Goal: Answer question/provide support: Share knowledge or assist other users

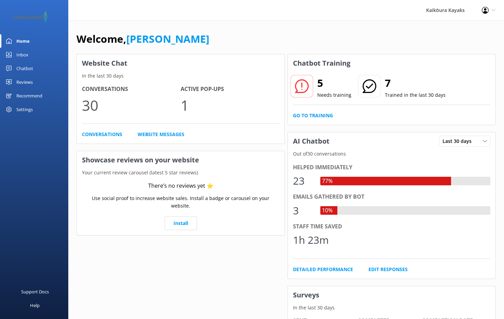
click at [308, 84] on use at bounding box center [302, 86] width 14 height 14
click at [19, 52] on div "Inbox" at bounding box center [22, 55] width 12 height 14
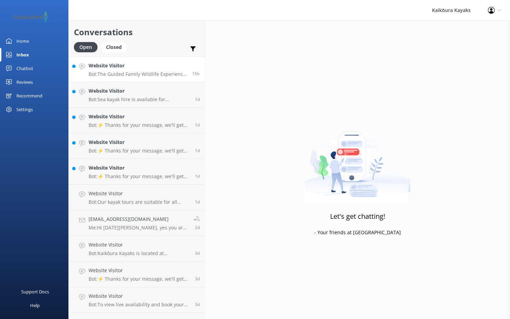
click at [111, 74] on p "Bot: The Guided Family Wildlife Experience has paddling time of approximately 1…" at bounding box center [138, 74] width 98 height 6
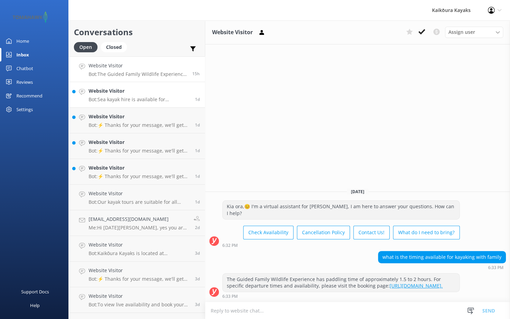
click at [164, 103] on link "Website Visitor Bot: Sea kayak hire is available for experienced kayakers and i…" at bounding box center [137, 95] width 136 height 26
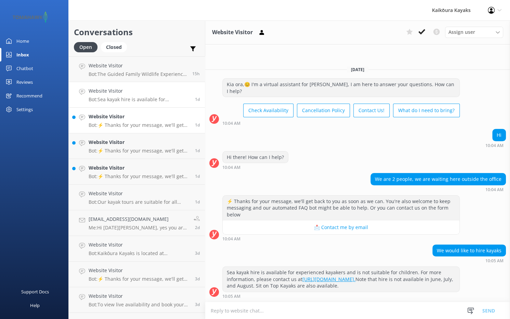
click at [129, 123] on p "Bot: ⚡ Thanks for your message, we'll get back to you as soon as we can. You're…" at bounding box center [139, 125] width 101 height 6
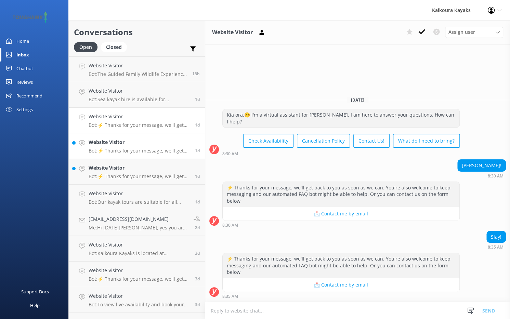
click at [149, 149] on p "Bot: ⚡ Thanks for your message, we'll get back to you as soon as we can. You're…" at bounding box center [139, 151] width 101 height 6
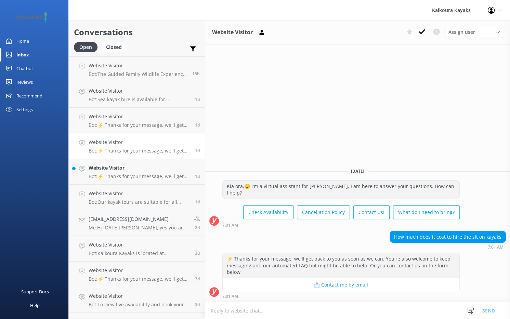
click at [252, 309] on textarea at bounding box center [357, 310] width 304 height 17
paste textarea "Pricing per person: 2 hours $60.00 NZD - HIRE NOW Half Day $80.00 NZD - HIRE NOW"
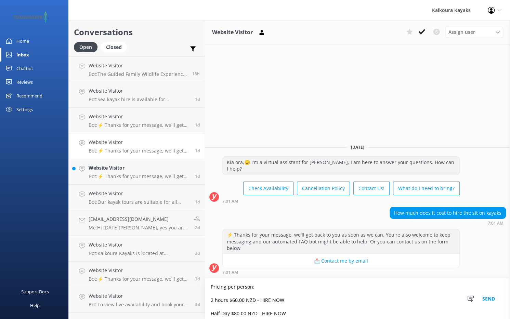
drag, startPoint x: 283, startPoint y: 301, endPoint x: 262, endPoint y: 297, distance: 21.5
click at [262, 297] on textarea "Pricing per person: 2 hours $60.00 NZD - HIRE NOW Half Day $80.00 NZD - HIRE NOW" at bounding box center [357, 298] width 304 height 41
click at [284, 314] on textarea "Pricing per person: 2 hours $60.00 NZD - Half Day $80.00 NZD - HIRE NOW" at bounding box center [357, 298] width 304 height 41
click at [211, 286] on textarea "Pricing per person: 2 hours $60.00 NZD - Half Day $80.00 NZD -" at bounding box center [357, 298] width 304 height 41
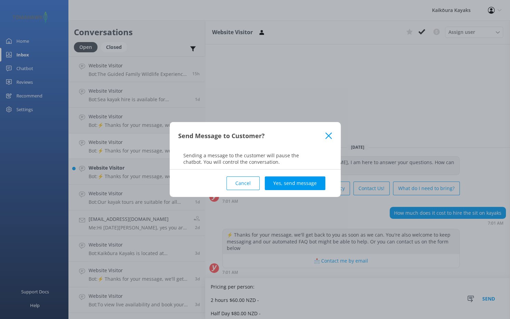
type textarea "Pricing per person: 2 hours $60.00 NZD - Half Day $80.00 NZD -"
click at [255, 183] on button "Cancel" at bounding box center [242, 183] width 33 height 14
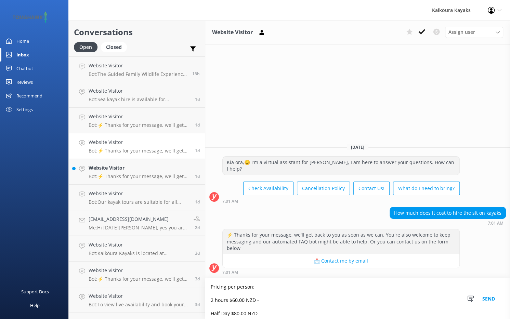
click at [209, 286] on textarea "Pricing per person: 2 hours $60.00 NZD - Half Day $80.00 NZD -" at bounding box center [357, 298] width 304 height 41
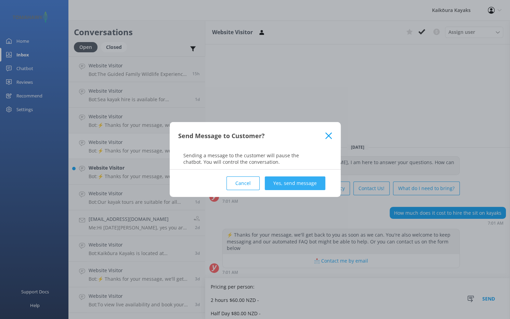
click at [280, 184] on button "Yes, send message" at bounding box center [295, 183] width 60 height 14
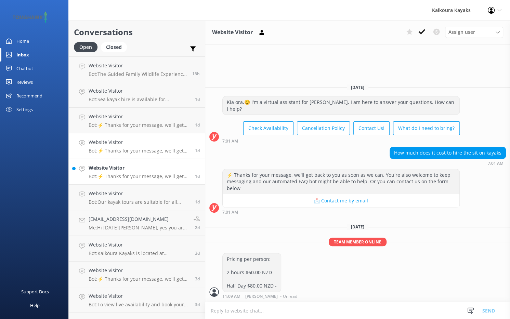
click at [148, 178] on p "Bot: ⚡ Thanks for your message, we'll get back to you as soon as we can. You're…" at bounding box center [139, 176] width 101 height 6
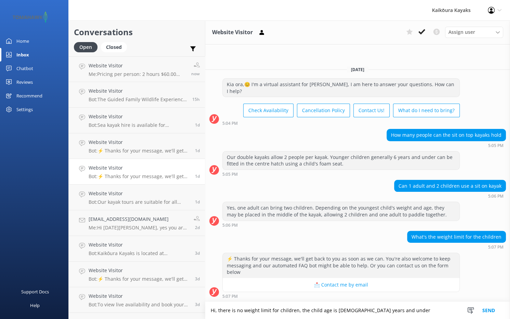
type textarea "Hi, there is no weight limit for children, the child age is [DEMOGRAPHIC_DATA] …"
click at [488, 310] on button "Send" at bounding box center [488, 310] width 26 height 17
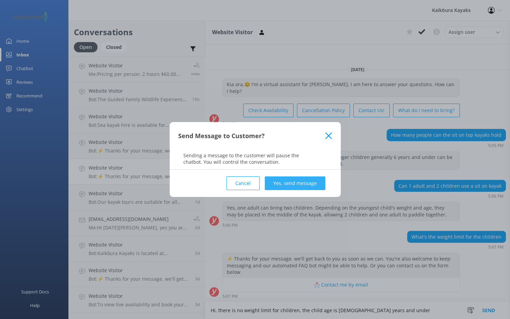
click at [296, 184] on button "Yes, send message" at bounding box center [295, 183] width 60 height 14
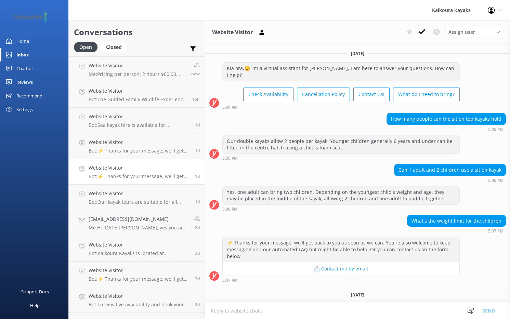
click at [29, 69] on div "Chatbot" at bounding box center [24, 69] width 17 height 14
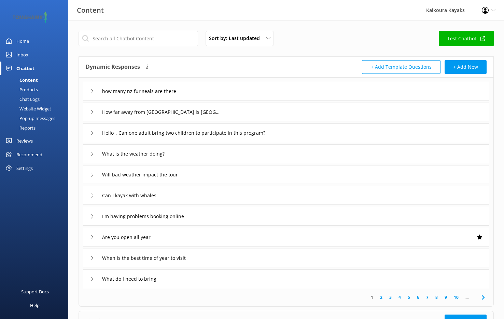
click at [36, 96] on div "Chat Logs" at bounding box center [22, 99] width 36 height 10
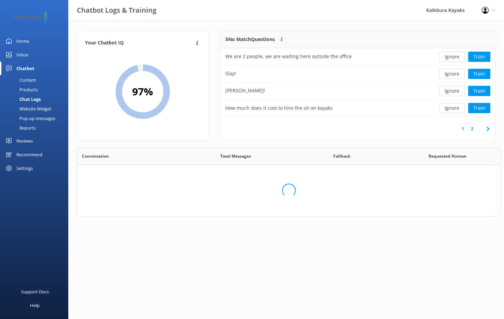
scroll to position [234, 414]
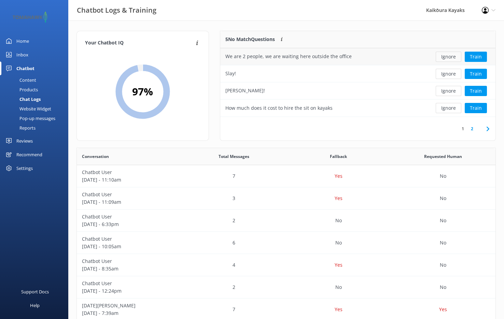
click at [454, 56] on button "Ignore" at bounding box center [449, 57] width 26 height 10
click at [452, 56] on button "Ignore" at bounding box center [449, 57] width 26 height 10
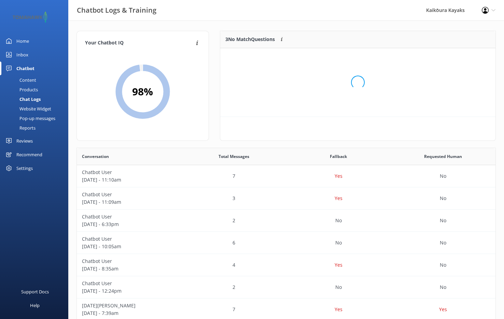
scroll to position [5, 5]
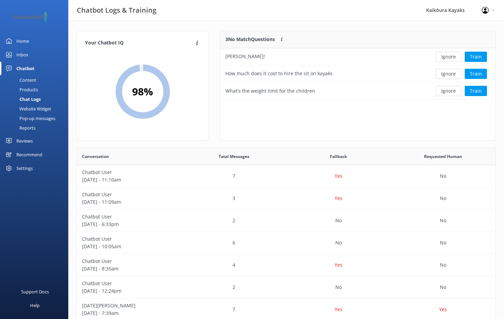
click at [451, 56] on button "Ignore" at bounding box center [449, 57] width 26 height 10
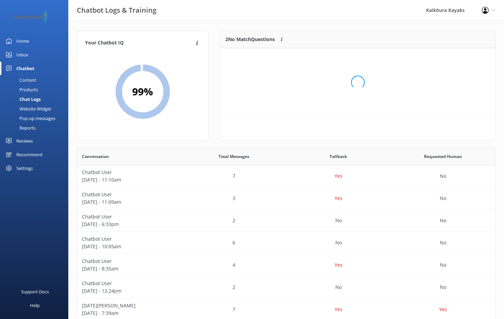
scroll to position [46, 271]
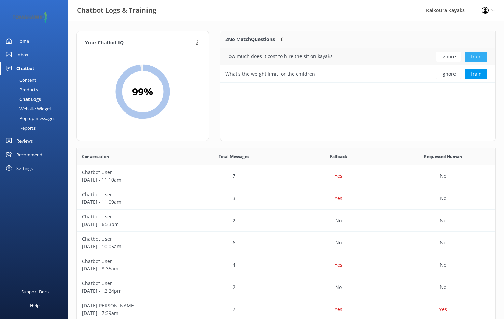
click at [474, 57] on button "Train" at bounding box center [476, 57] width 22 height 10
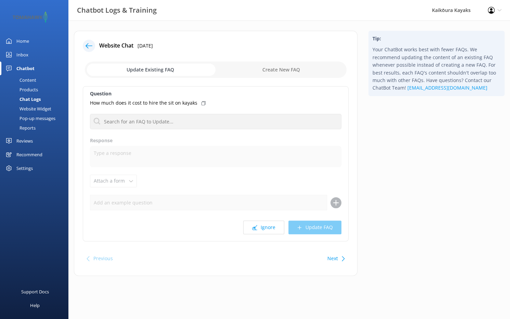
click at [178, 70] on input "checkbox" at bounding box center [215, 70] width 261 height 16
checkbox input "true"
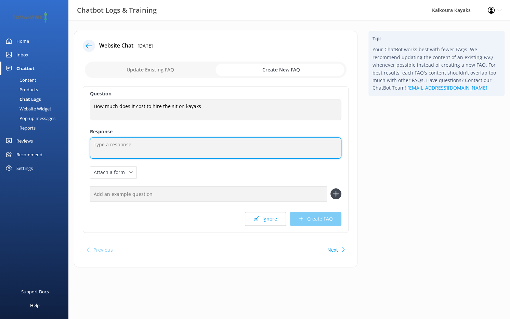
click at [151, 148] on textarea at bounding box center [215, 147] width 251 height 21
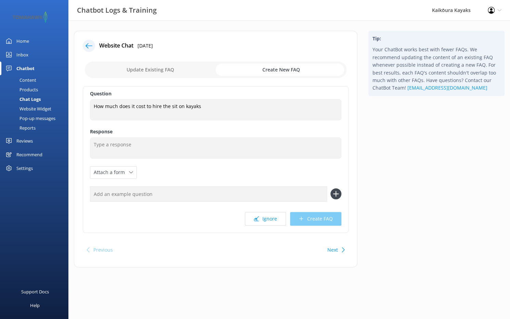
click at [32, 81] on div "Content" at bounding box center [20, 80] width 32 height 10
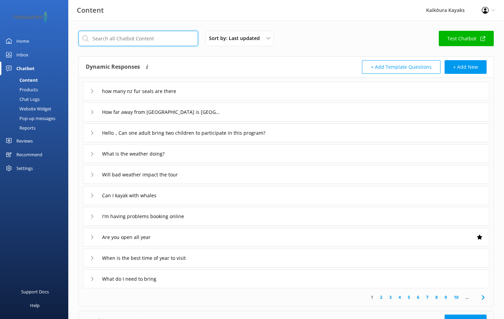
click at [154, 40] on input "text" at bounding box center [139, 38] width 120 height 15
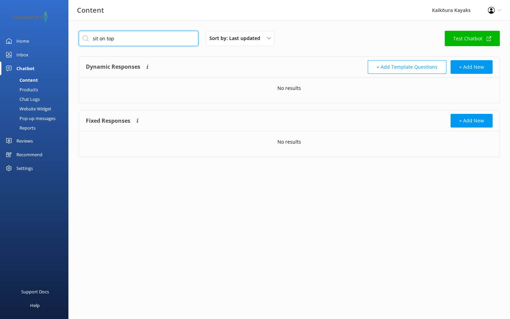
type input "sit on top"
click at [26, 96] on div "Chat Logs" at bounding box center [22, 99] width 36 height 10
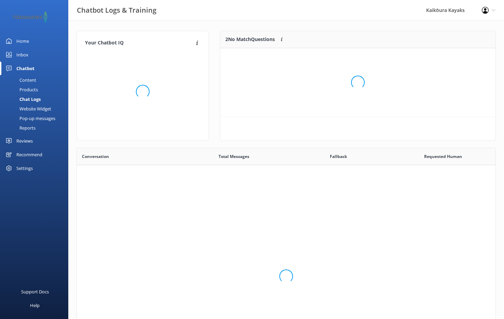
scroll to position [234, 414]
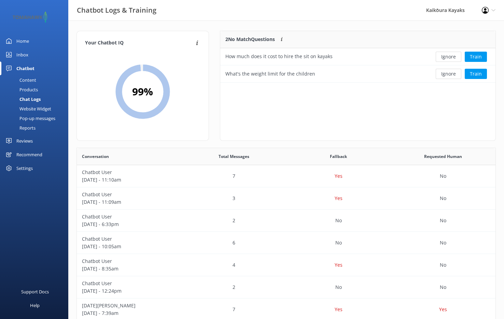
click at [25, 81] on div "Content" at bounding box center [20, 80] width 32 height 10
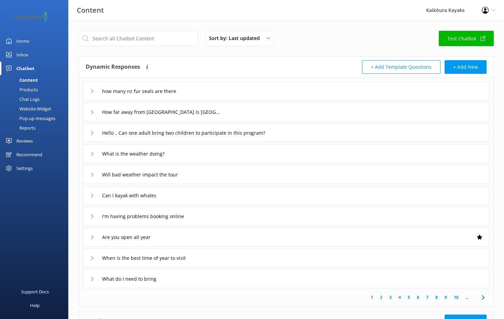
click at [380, 296] on link "2" at bounding box center [381, 297] width 9 height 6
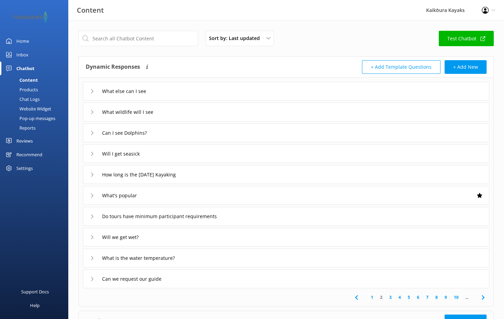
click at [390, 297] on link "3" at bounding box center [390, 297] width 9 height 6
click at [399, 297] on link "4" at bounding box center [399, 297] width 9 height 6
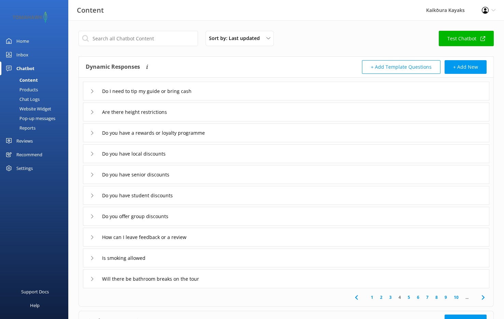
click at [408, 297] on link "5" at bounding box center [409, 297] width 9 height 6
click at [417, 297] on link "6" at bounding box center [418, 297] width 9 height 6
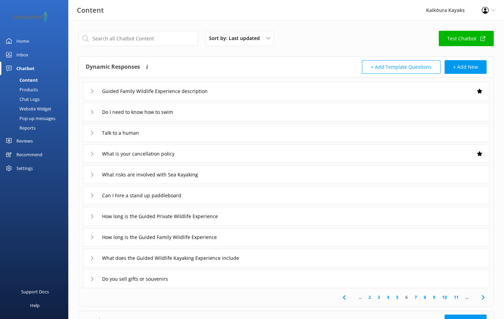
click at [416, 296] on link "7" at bounding box center [415, 297] width 9 height 6
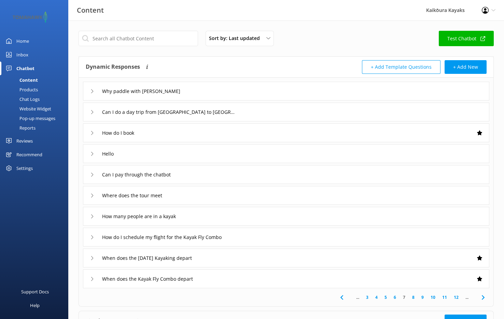
click at [413, 296] on link "8" at bounding box center [413, 297] width 9 height 6
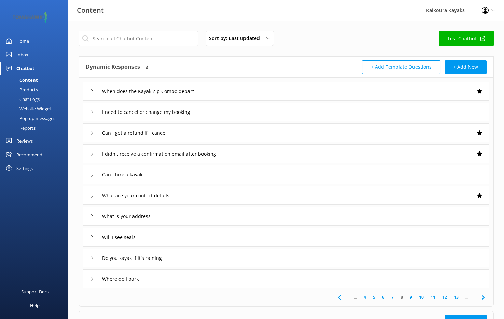
click at [412, 297] on link "9" at bounding box center [411, 297] width 9 height 6
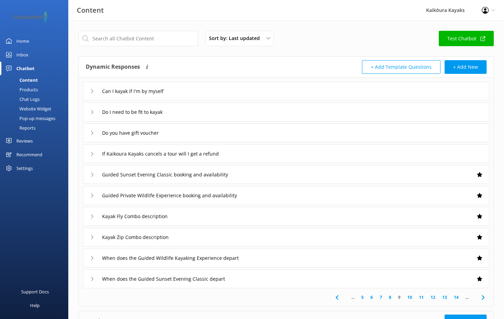
click at [410, 297] on link "10" at bounding box center [410, 297] width 12 height 6
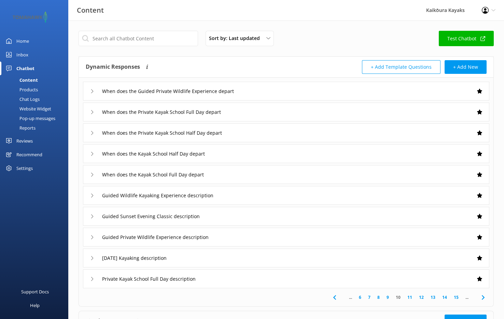
click at [411, 297] on link "11" at bounding box center [410, 297] width 12 height 6
click at [420, 297] on link "12" at bounding box center [420, 297] width 12 height 6
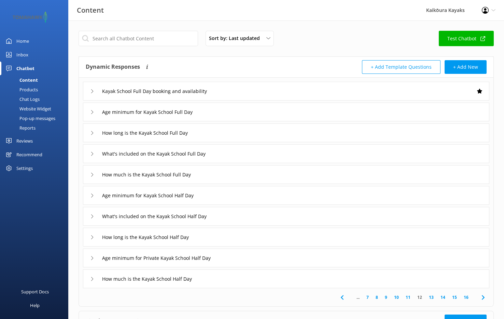
click at [431, 297] on link "13" at bounding box center [432, 297] width 12 height 6
click at [444, 297] on link "14" at bounding box center [443, 297] width 12 height 6
click at [454, 297] on link "15" at bounding box center [455, 297] width 12 height 6
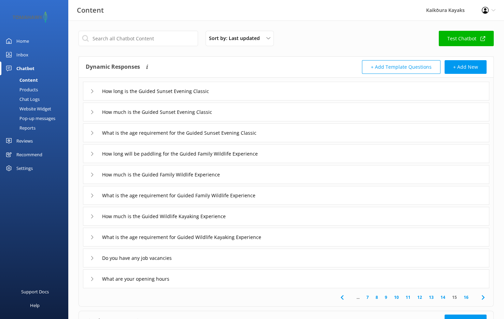
click at [466, 297] on link "16" at bounding box center [467, 297] width 12 height 6
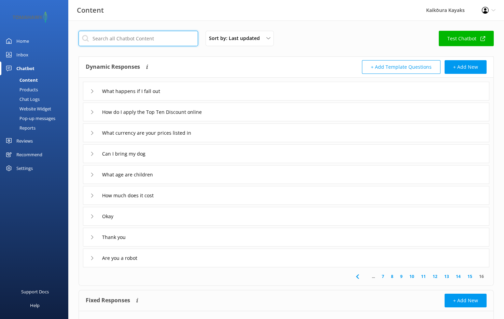
click at [146, 38] on input "text" at bounding box center [139, 38] width 120 height 15
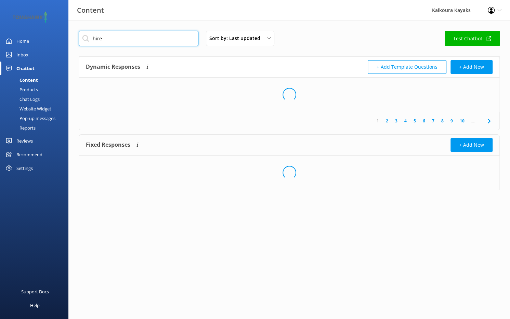
type input "hire"
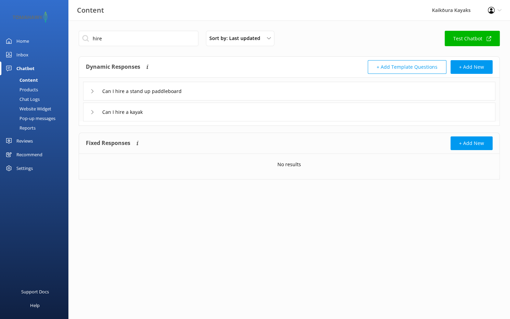
click at [91, 112] on icon at bounding box center [92, 112] width 4 height 4
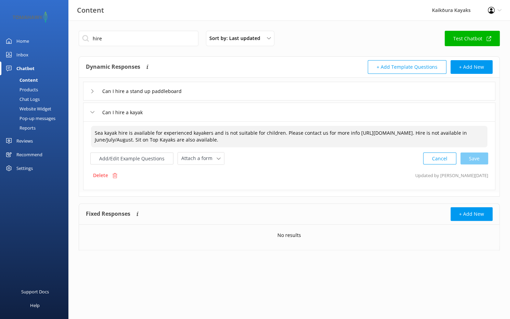
click at [245, 140] on textarea "Sea kayak hire is available for experienced kayakers and is not suitable for ch…" at bounding box center [289, 137] width 396 height 22
type textarea "Sea kayak hire is available for experienced kayakers and is not suitable for ch…"
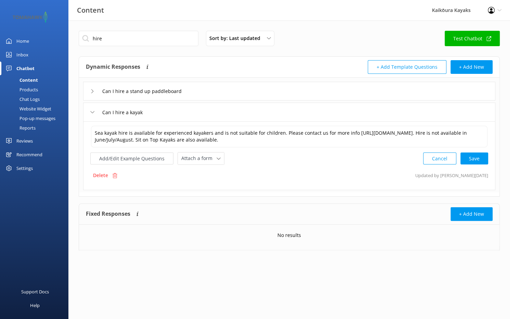
click at [24, 98] on div "Chat Logs" at bounding box center [22, 99] width 36 height 10
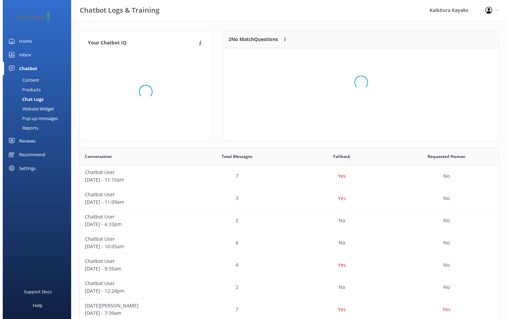
scroll to position [46, 271]
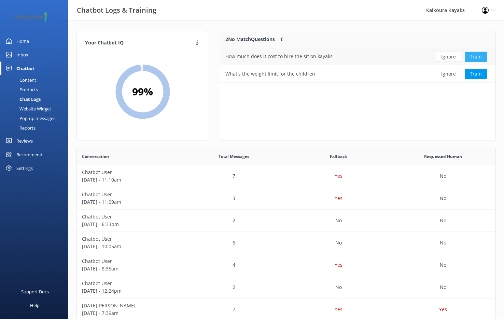
click at [476, 58] on button "Train" at bounding box center [476, 57] width 22 height 10
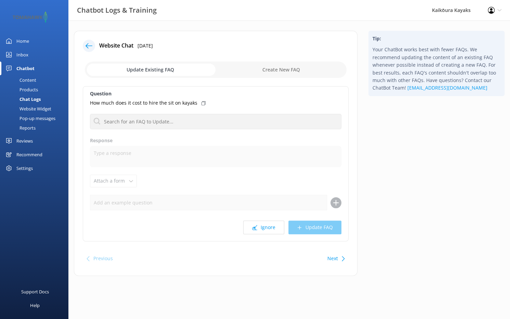
click at [265, 72] on input "checkbox" at bounding box center [215, 70] width 261 height 16
checkbox input "true"
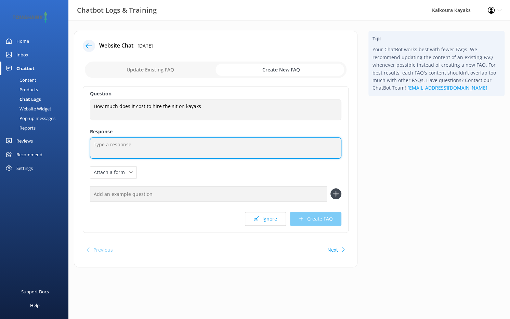
click at [192, 148] on textarea at bounding box center [215, 147] width 251 height 21
paste textarea "[URL][DOMAIN_NAME]"
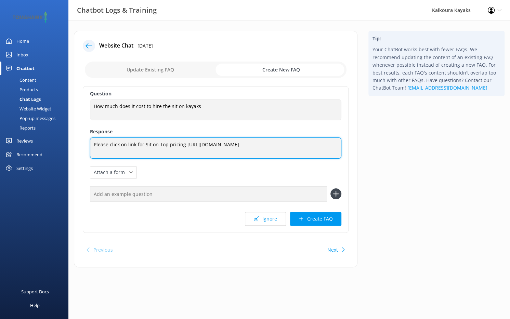
click at [184, 143] on textarea "Please click on link for Sit on Top pricing [URL][DOMAIN_NAME]" at bounding box center [215, 147] width 251 height 21
type textarea "Please click on link for Sit on Top pricing [URL][DOMAIN_NAME]"
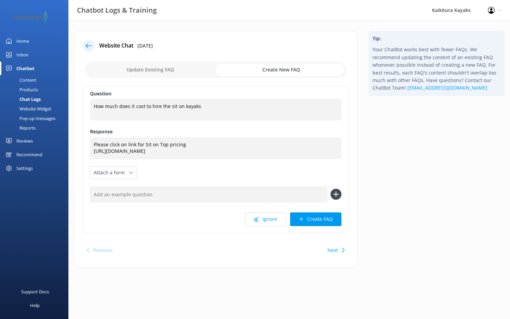
click at [202, 177] on div "Question How much does it cost to hire the sit on kayaks How much does it cost …" at bounding box center [216, 159] width 266 height 147
click at [309, 219] on button "Create FAQ" at bounding box center [315, 219] width 51 height 14
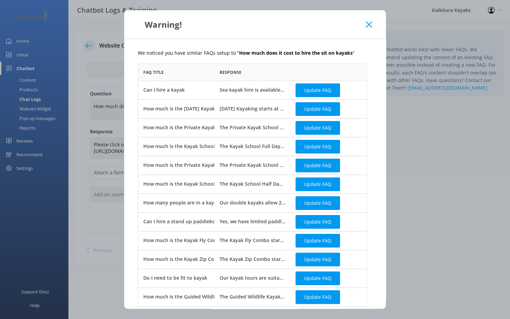
scroll to position [320, 224]
click at [316, 90] on button "Update FAQ" at bounding box center [317, 90] width 44 height 14
checkbox input "false"
type textarea "Sea kayak hire is available for experienced kayakers and is not suitable for ch…"
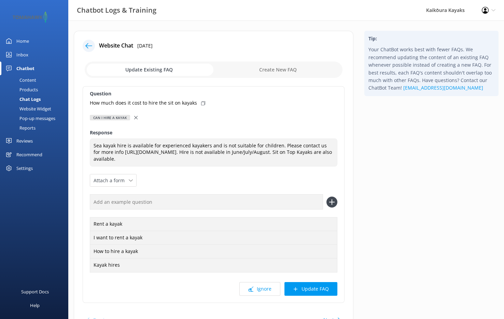
click at [163, 200] on input "text" at bounding box center [206, 201] width 233 height 15
type input "How much for Sit on Top hire"
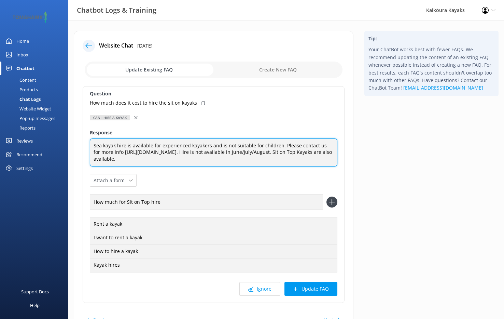
click at [161, 159] on textarea "Sea kayak hire is available for experienced kayakers and is not suitable for ch…" at bounding box center [214, 152] width 248 height 28
paste textarea "[URL][DOMAIN_NAME]"
click at [280, 144] on textarea "Sea kayak hire is available for experienced kayakers and is not suitable for ch…" at bounding box center [214, 152] width 248 height 28
paste textarea "[URL][DOMAIN_NAME]"
drag, startPoint x: 305, startPoint y: 151, endPoint x: 235, endPoint y: 152, distance: 69.7
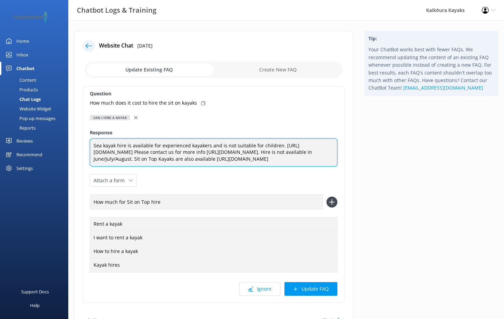
click at [235, 152] on textarea "Sea kayak hire is available for experienced kayakers and is not suitable for ch…" at bounding box center [214, 152] width 248 height 28
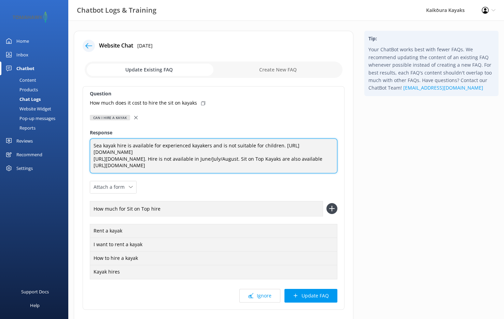
drag, startPoint x: 182, startPoint y: 159, endPoint x: 94, endPoint y: 157, distance: 87.5
click at [94, 157] on textarea "Sea kayak hire is available for experienced kayakers and is not suitable for ch…" at bounding box center [214, 155] width 248 height 35
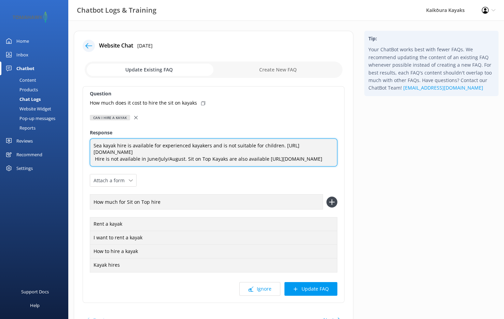
click at [184, 159] on textarea "Sea kayak hire is available for experienced kayakers and is not suitable for ch…" at bounding box center [214, 152] width 248 height 28
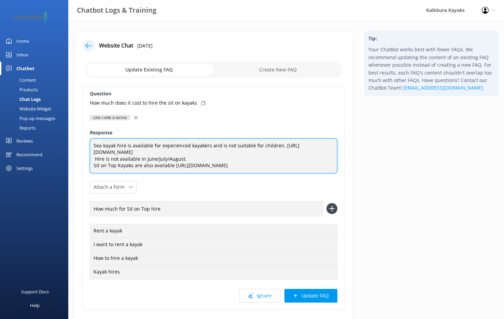
click at [94, 158] on textarea "Sea kayak hire is available for experienced kayakers and is not suitable for ch…" at bounding box center [214, 155] width 248 height 35
type textarea "Sea kayak hire is available for experienced kayakers and is not suitable for ch…"
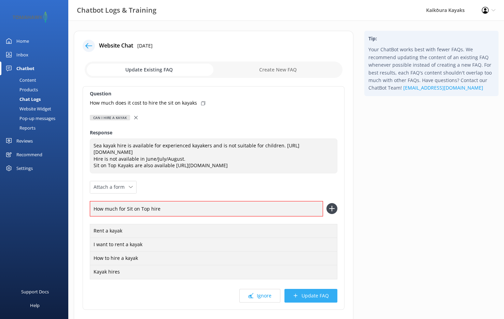
click at [309, 293] on button "Update FAQ" at bounding box center [311, 296] width 53 height 14
